Goal: Find specific page/section: Find specific page/section

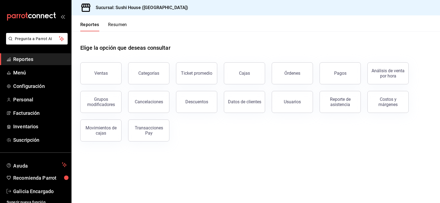
click at [24, 59] on span "Reportes" at bounding box center [40, 59] width 54 height 7
click at [104, 74] on div "Ventas" at bounding box center [100, 73] width 13 height 5
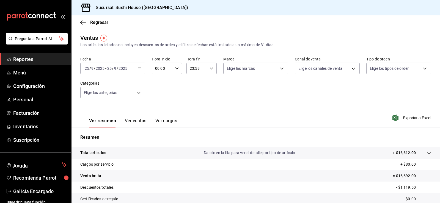
click at [39, 61] on span "Reportes" at bounding box center [40, 59] width 54 height 7
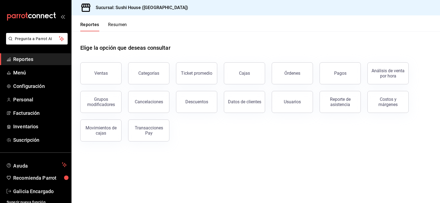
click at [112, 26] on button "Resumen" at bounding box center [117, 26] width 19 height 9
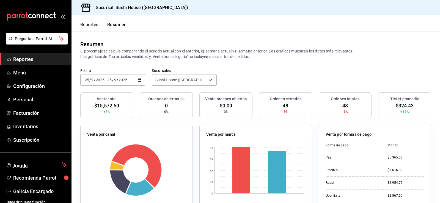
click at [23, 54] on link "Reportes" at bounding box center [35, 59] width 71 height 12
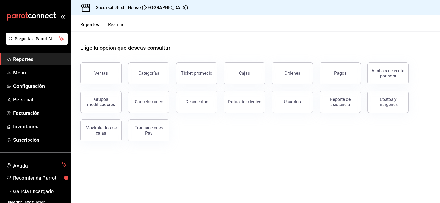
click at [29, 61] on span "Reportes" at bounding box center [40, 59] width 54 height 7
click at [111, 80] on button "Ventas" at bounding box center [100, 73] width 41 height 22
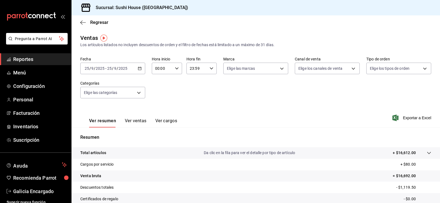
click at [42, 58] on span "Reportes" at bounding box center [40, 59] width 54 height 7
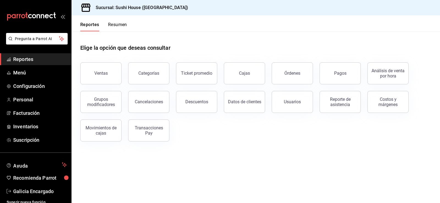
click at [109, 26] on button "Resumen" at bounding box center [117, 26] width 19 height 9
